Goal: Task Accomplishment & Management: Complete application form

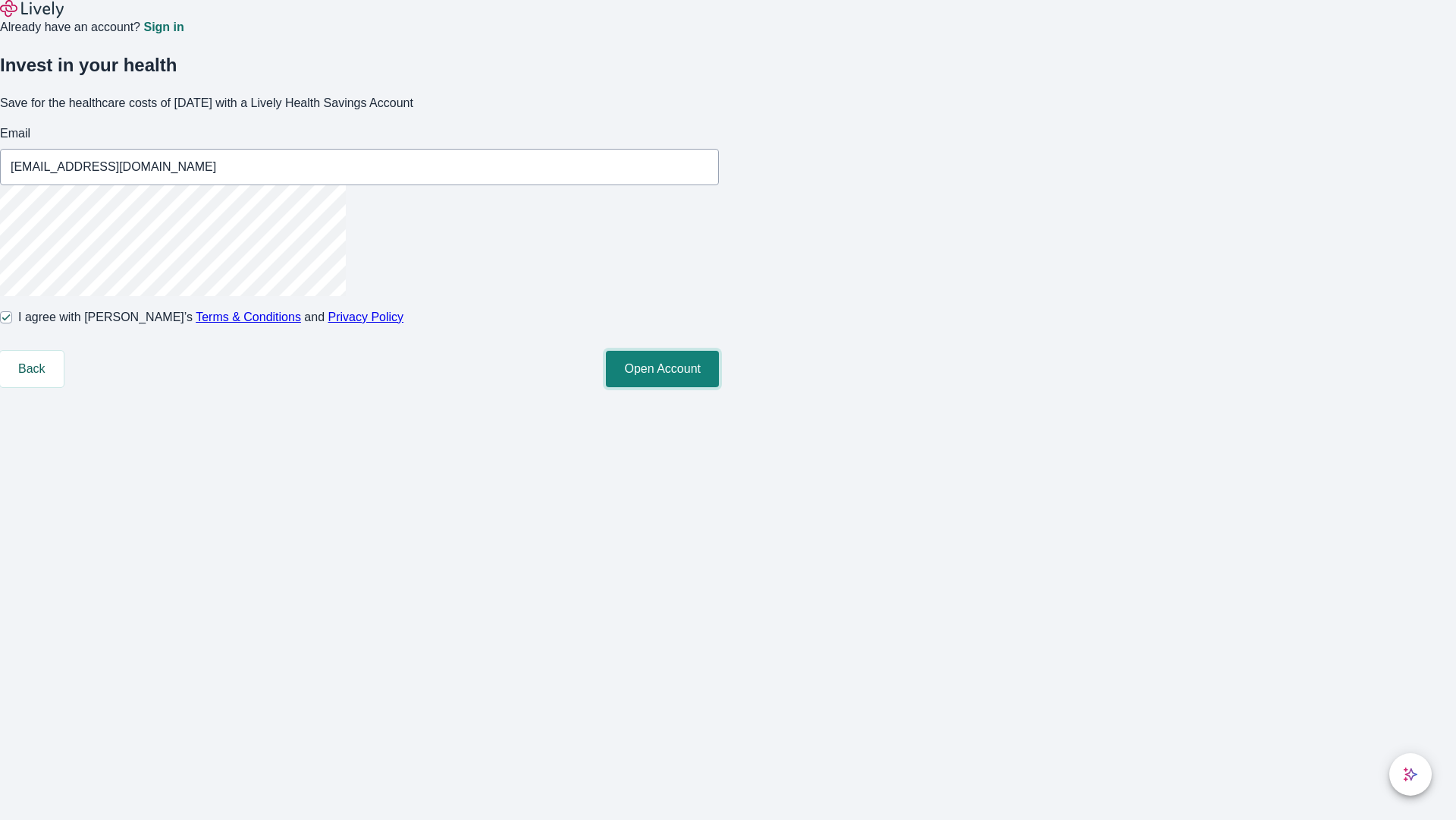
click at [719, 387] on button "Open Account" at bounding box center [662, 368] width 113 height 37
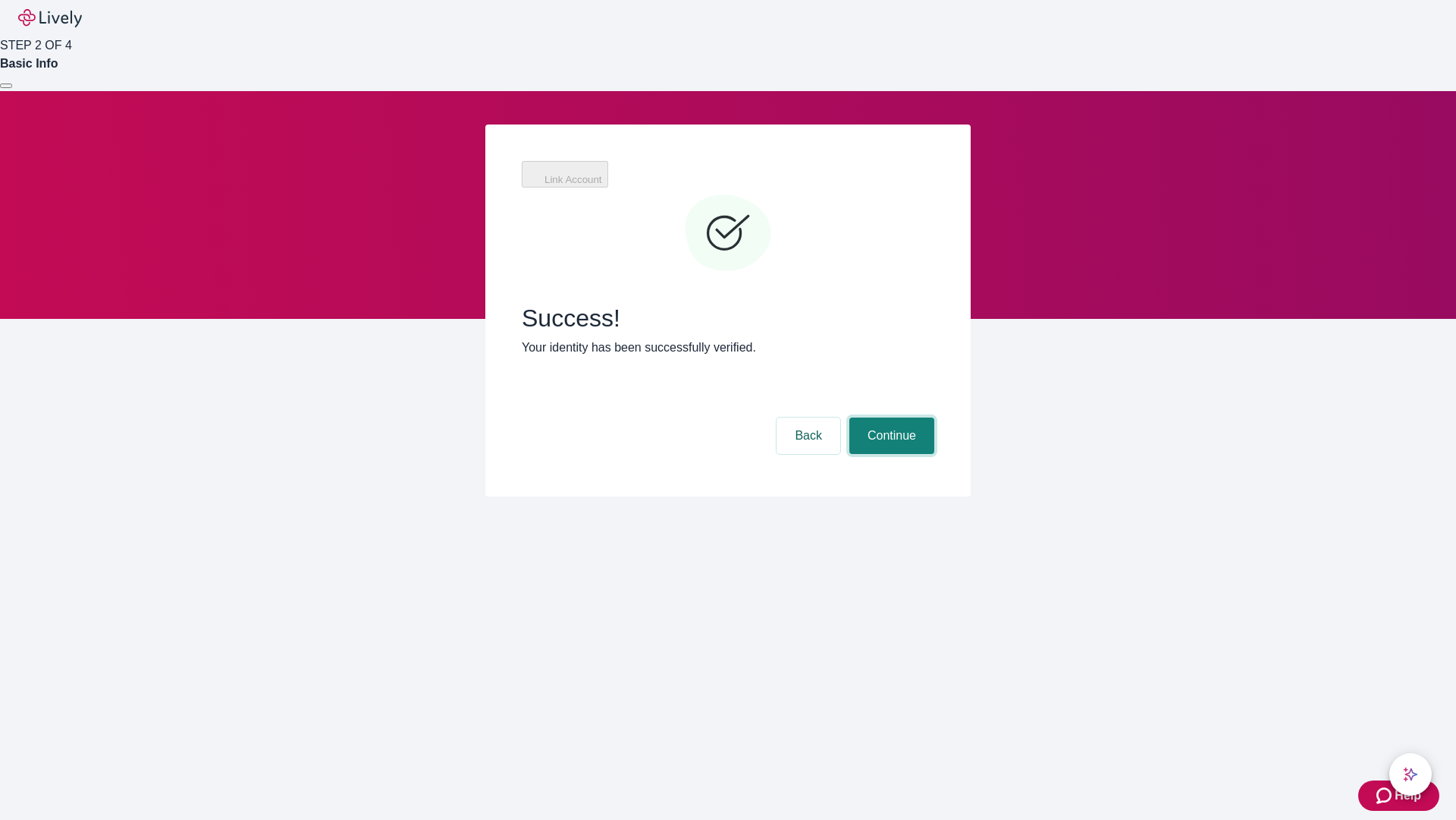
click at [890, 417] on button "Continue" at bounding box center [892, 435] width 85 height 37
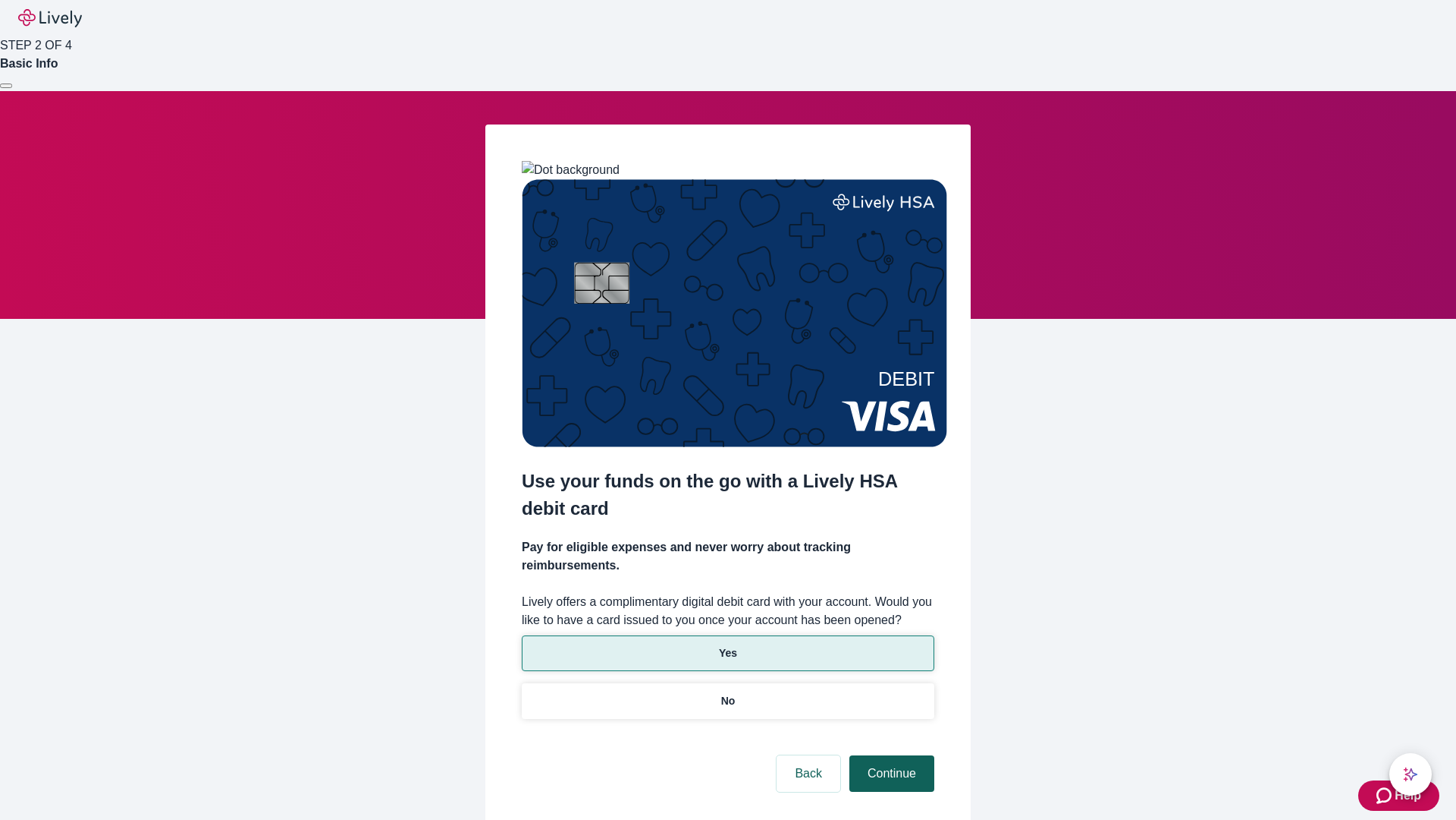
click at [728, 645] on p "Yes" at bounding box center [728, 653] width 18 height 16
click at [890, 755] on button "Continue" at bounding box center [892, 772] width 85 height 37
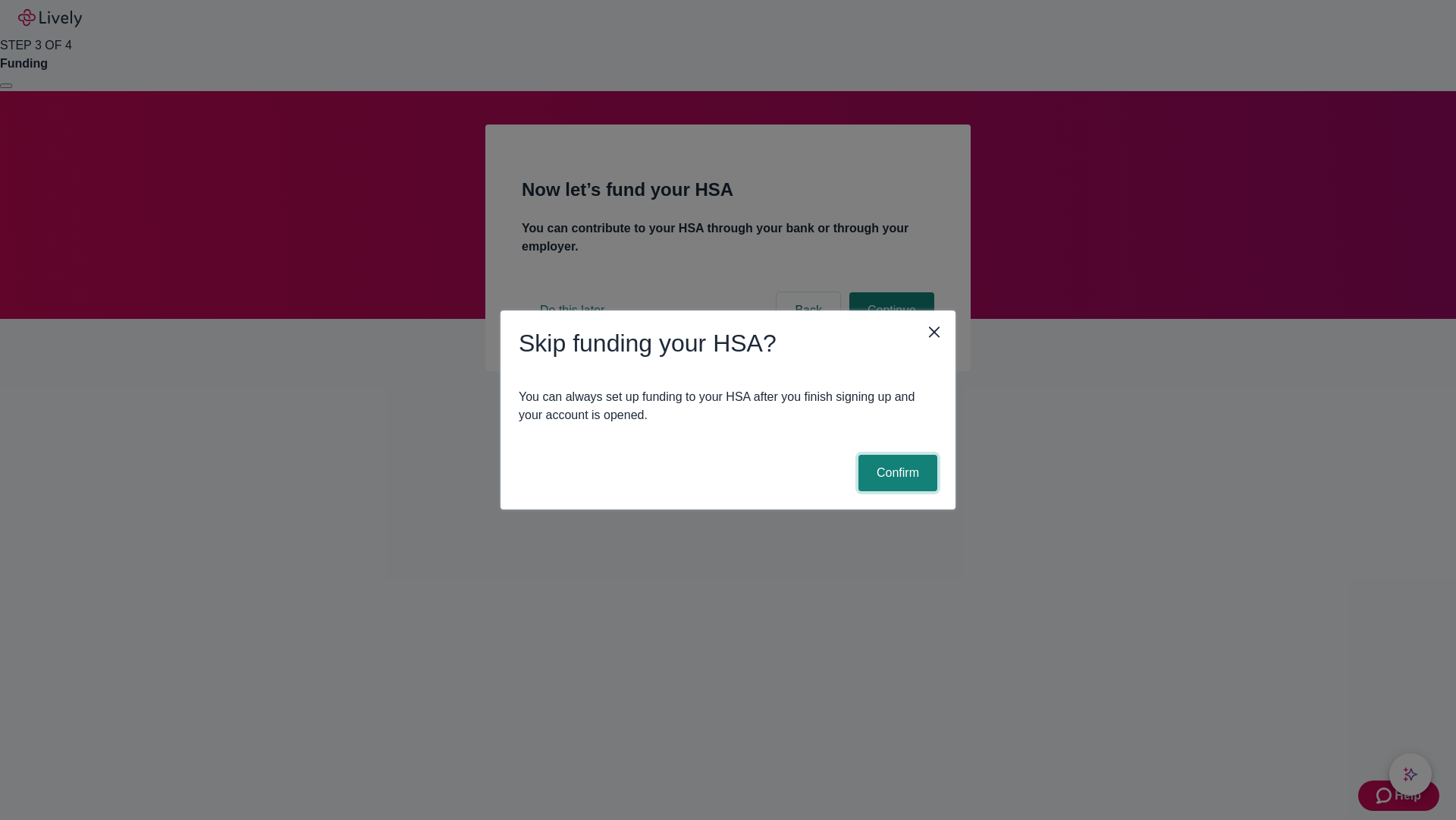
click at [896, 472] on button "Confirm" at bounding box center [898, 472] width 79 height 37
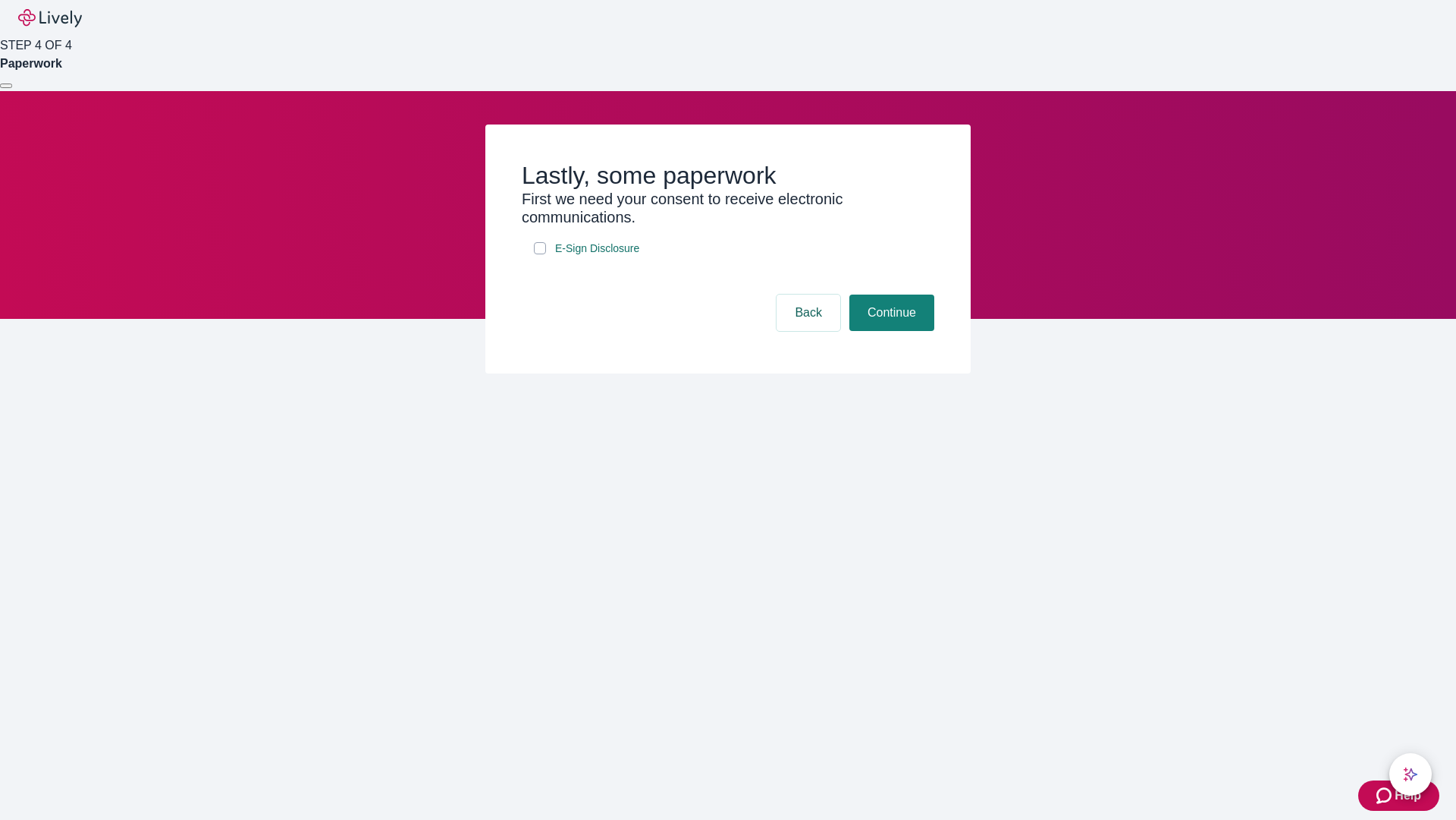
click at [540, 255] on input "E-Sign Disclosure" at bounding box center [539, 248] width 12 height 12
checkbox input "true"
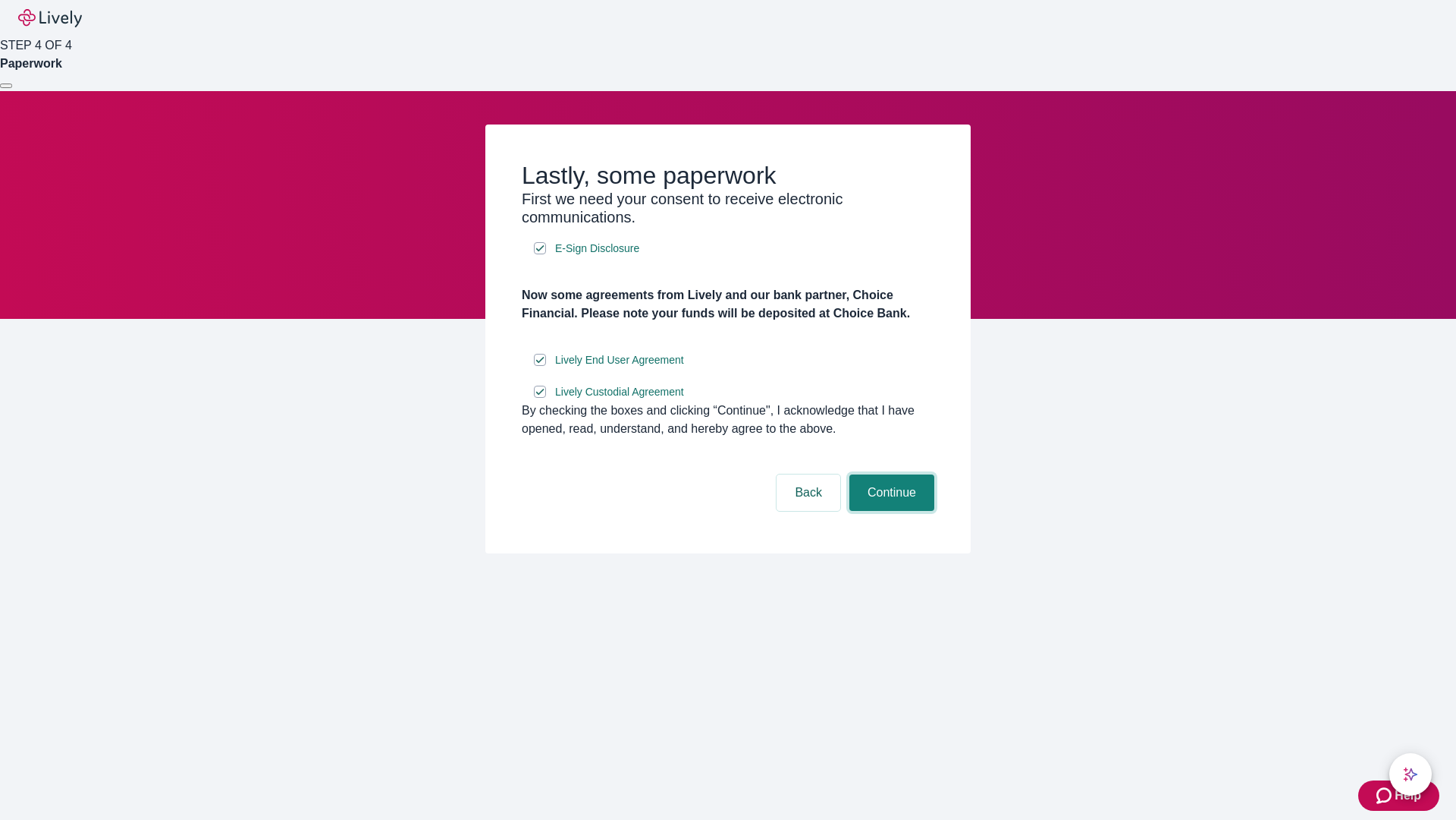
click at [890, 511] on button "Continue" at bounding box center [892, 492] width 85 height 37
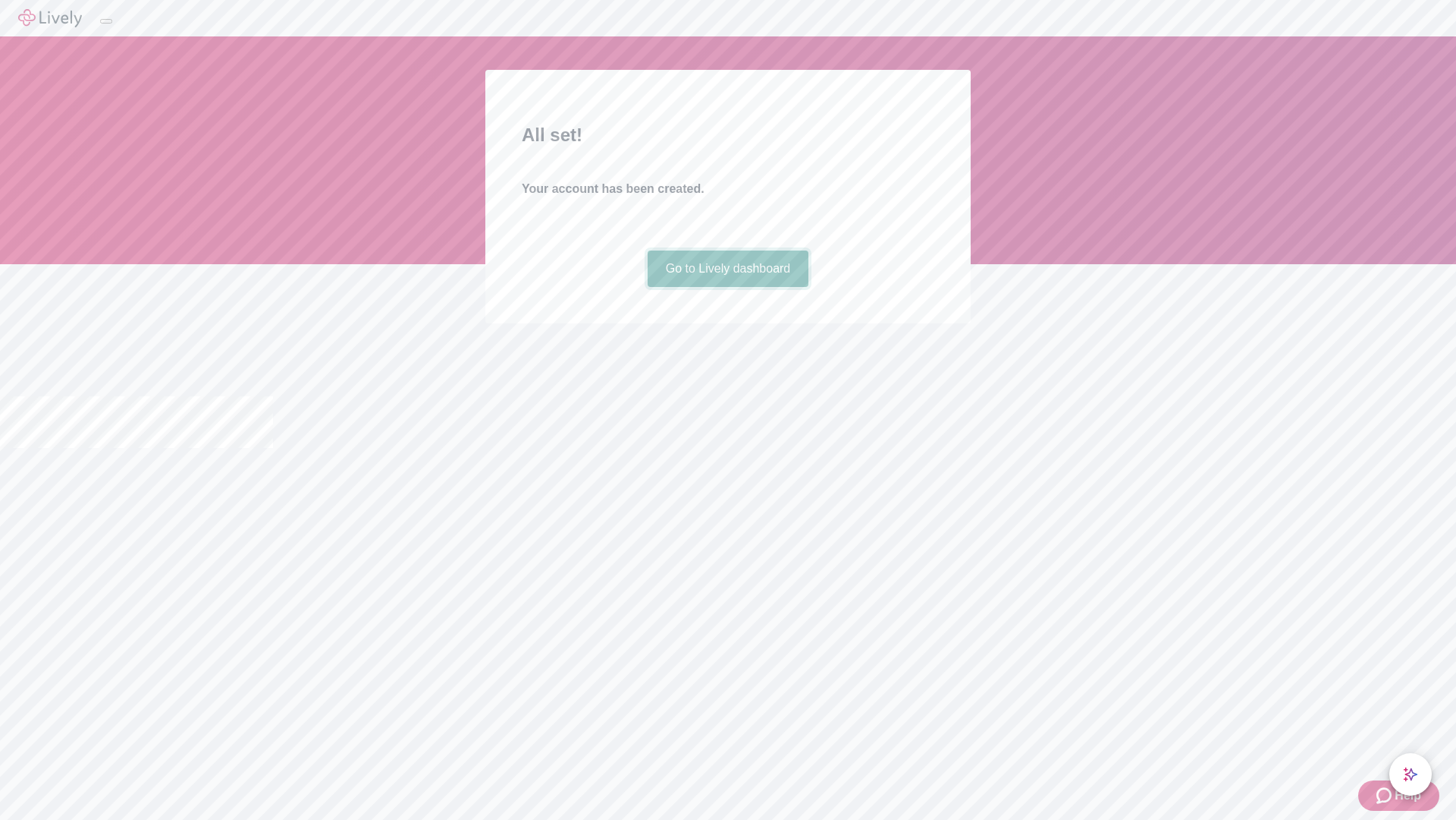
click at [728, 287] on link "Go to Lively dashboard" at bounding box center [728, 268] width 161 height 37
